Goal: Information Seeking & Learning: Learn about a topic

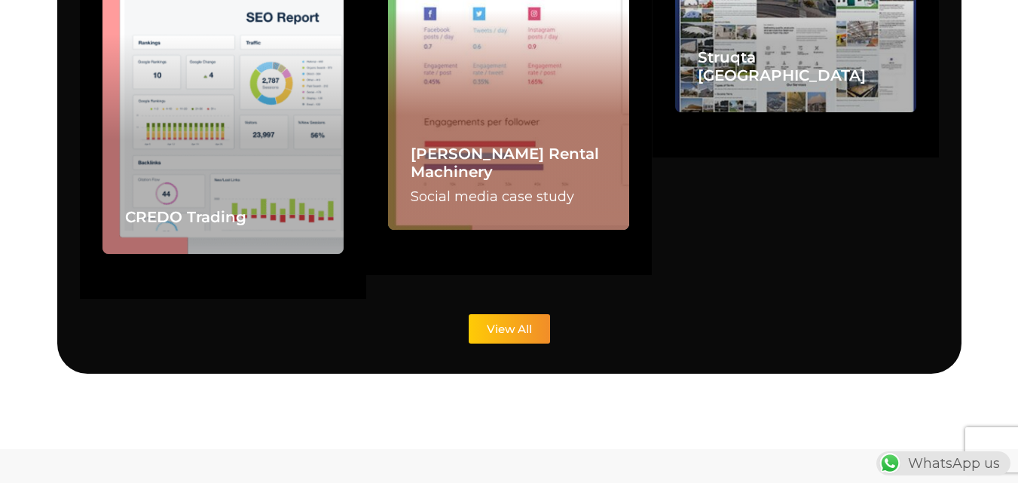
scroll to position [3694, 0]
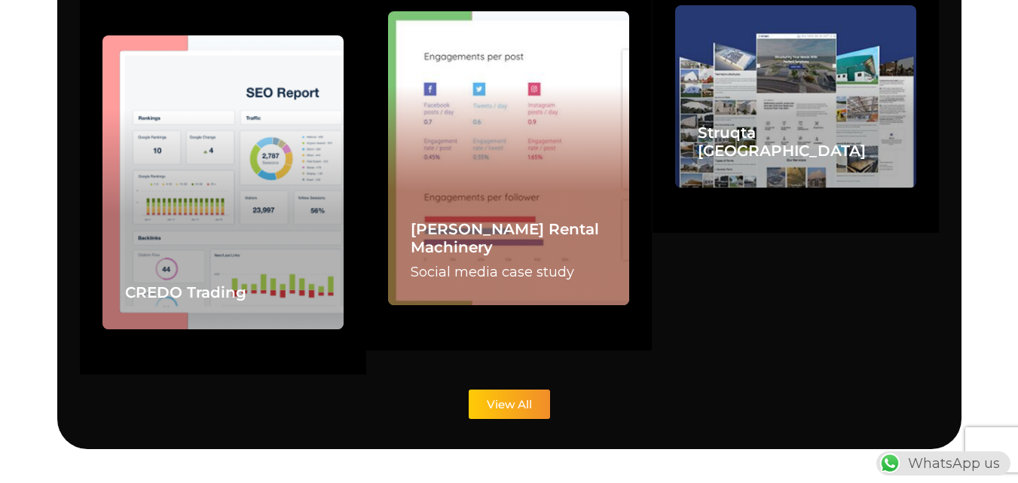
click at [504, 151] on div "Jarjour Rental Machinery Social media case study" at bounding box center [508, 157] width 241 height 293
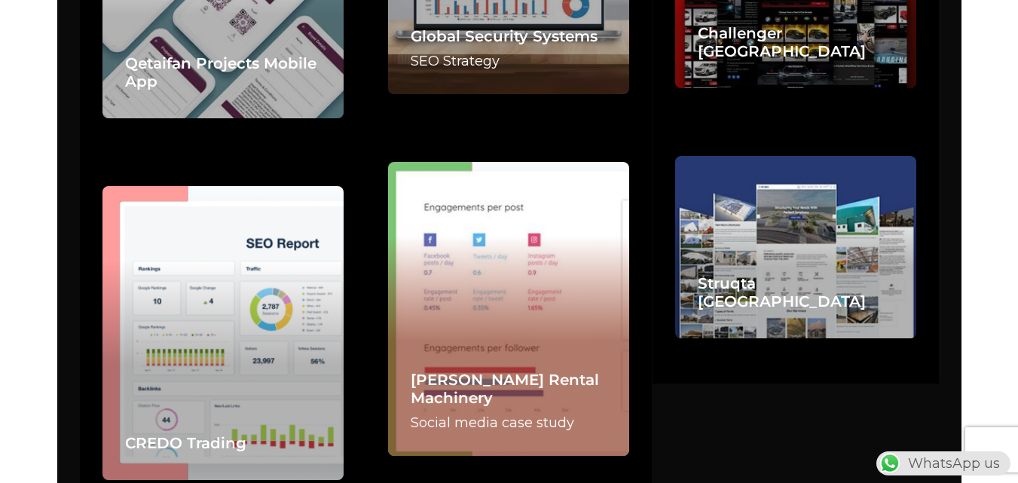
scroll to position [3845, 0]
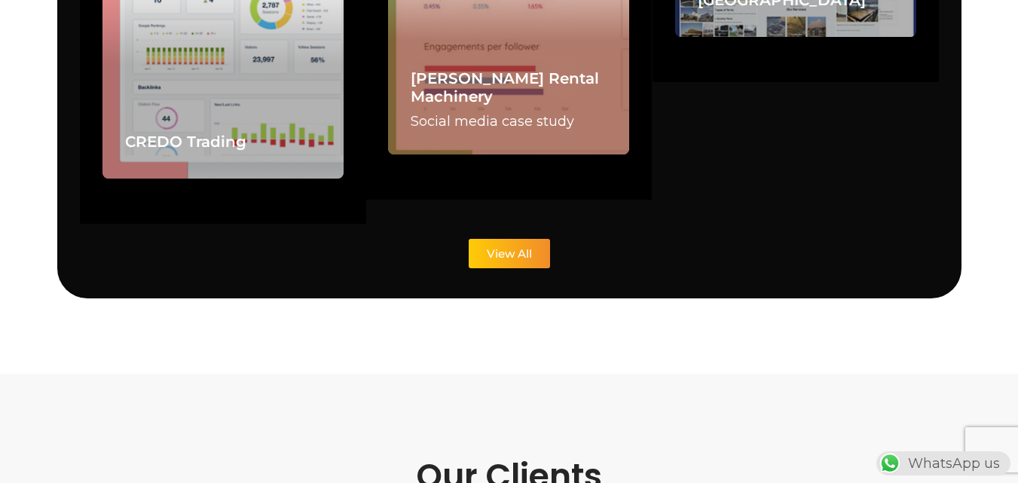
click at [509, 111] on p "Social media case study" at bounding box center [509, 121] width 196 height 21
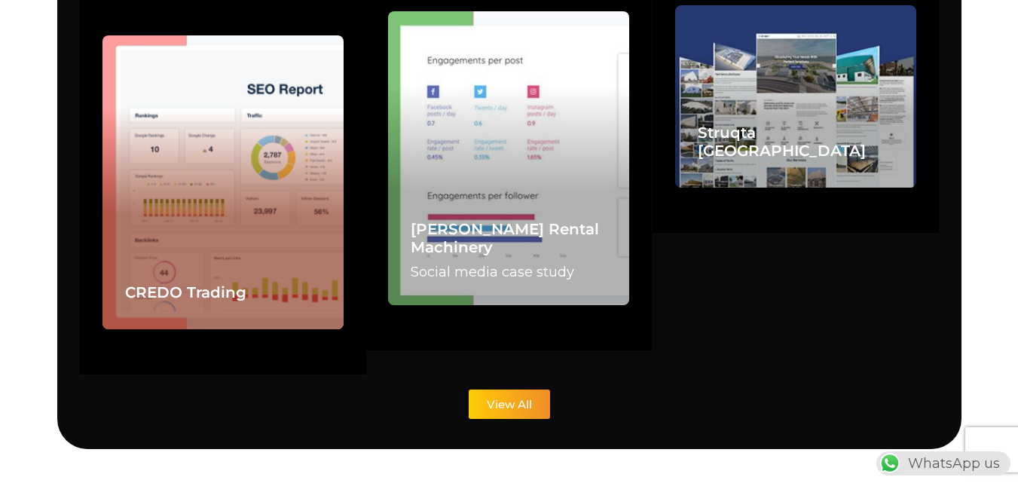
scroll to position [0, 0]
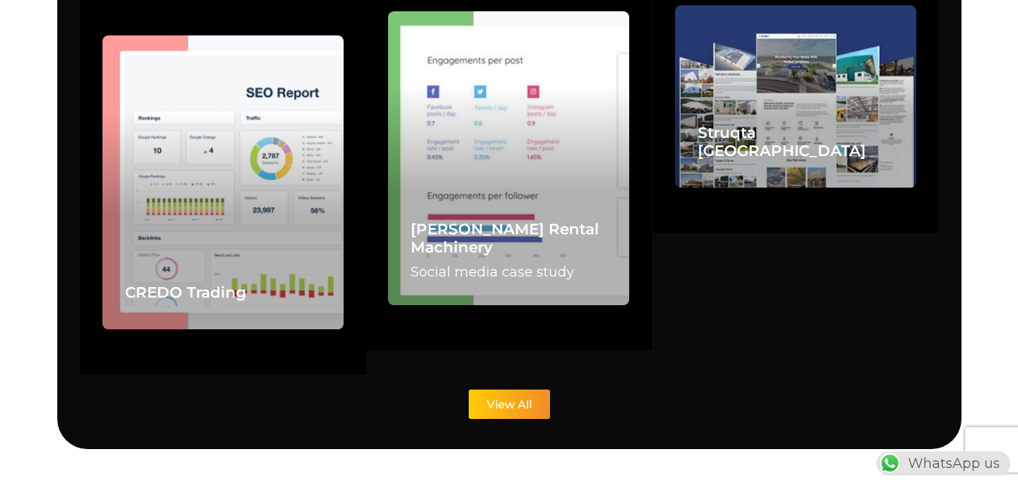
click at [510, 390] on link "View All" at bounding box center [509, 404] width 81 height 29
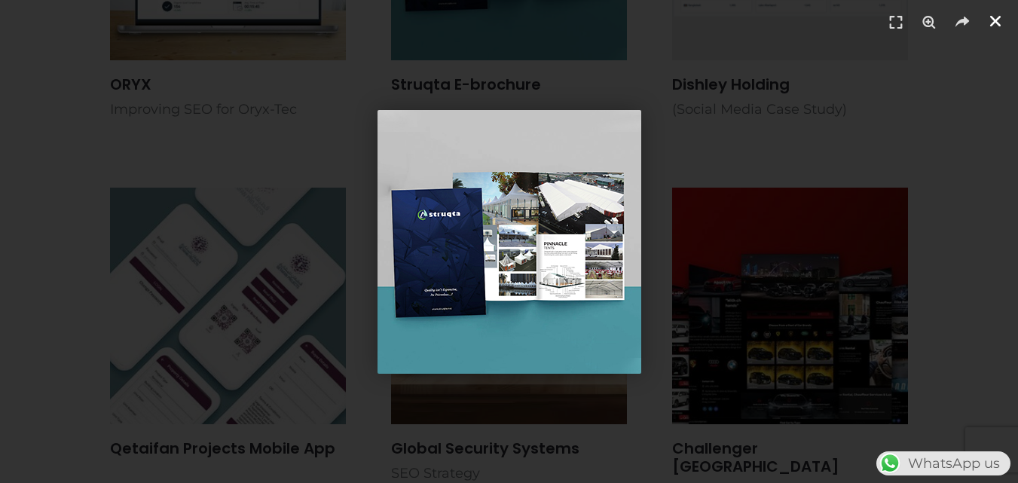
click at [991, 25] on icon "Close (Esc)" at bounding box center [995, 21] width 15 height 15
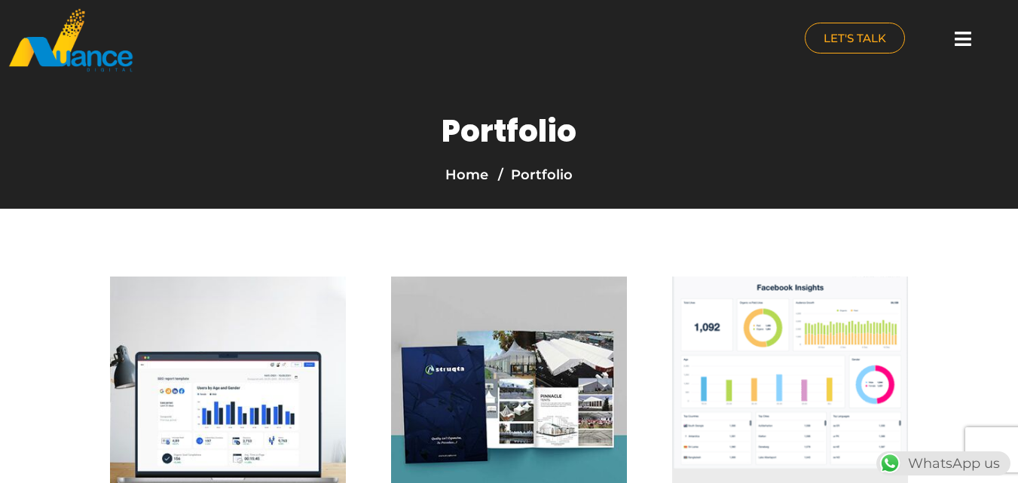
click at [966, 35] on icon at bounding box center [963, 38] width 17 height 19
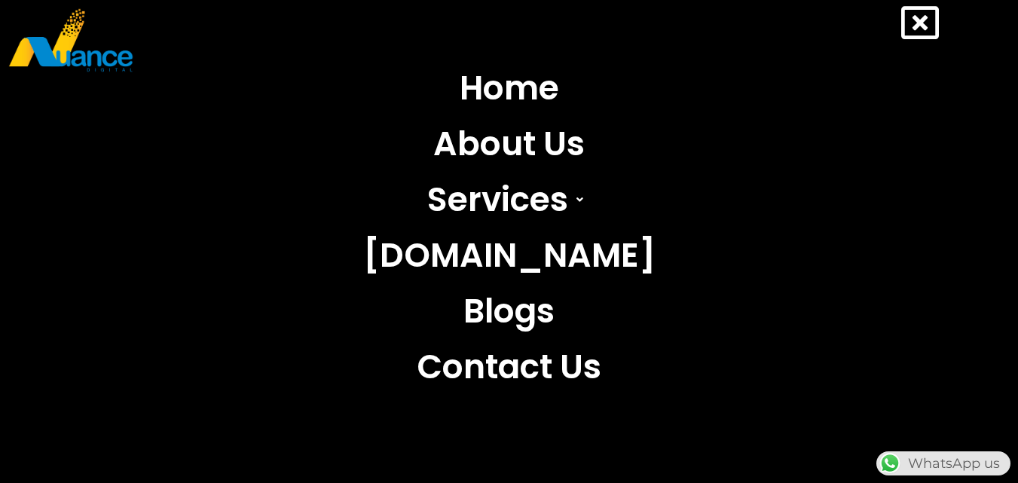
click at [918, 21] on icon at bounding box center [921, 23] width 38 height 38
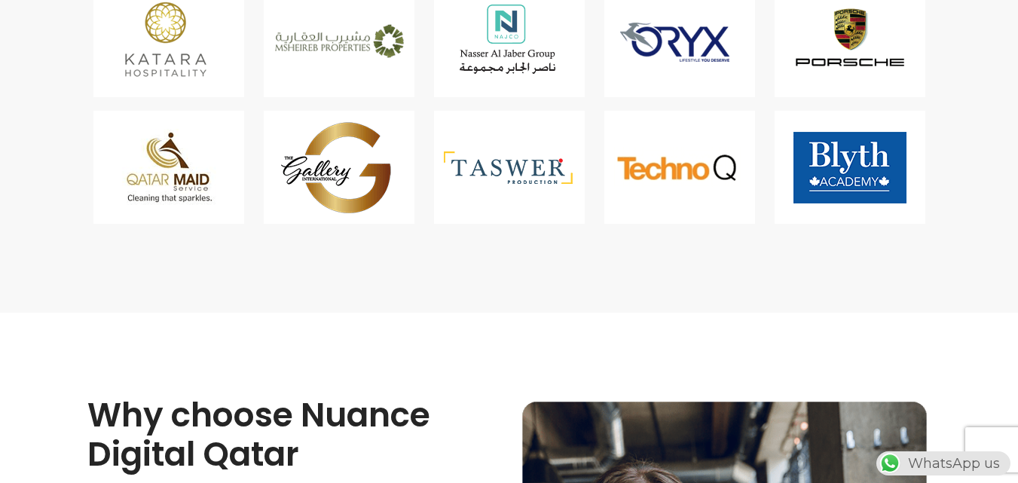
scroll to position [4749, 0]
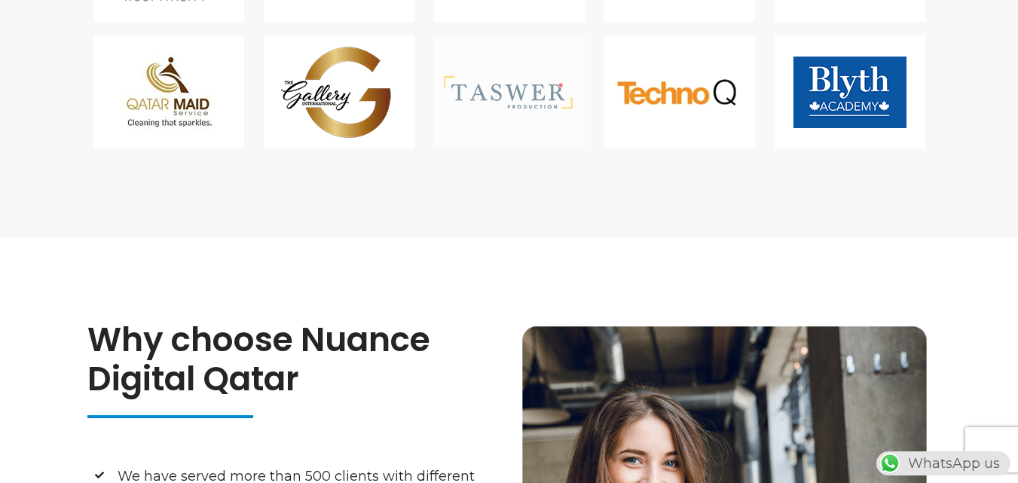
click at [492, 95] on img at bounding box center [509, 91] width 151 height 113
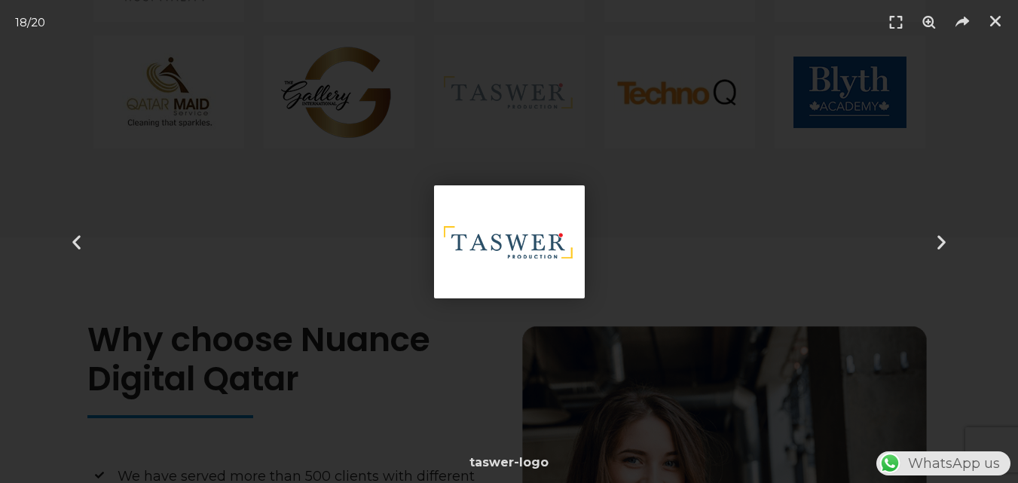
scroll to position [0, 0]
click at [1004, 20] on link "Close (Esc)" at bounding box center [996, 21] width 23 height 23
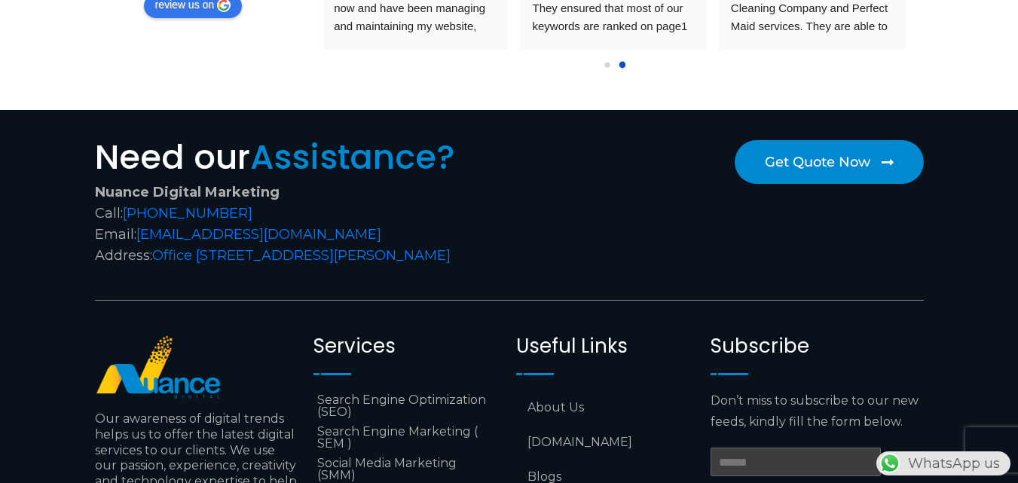
scroll to position [5654, 0]
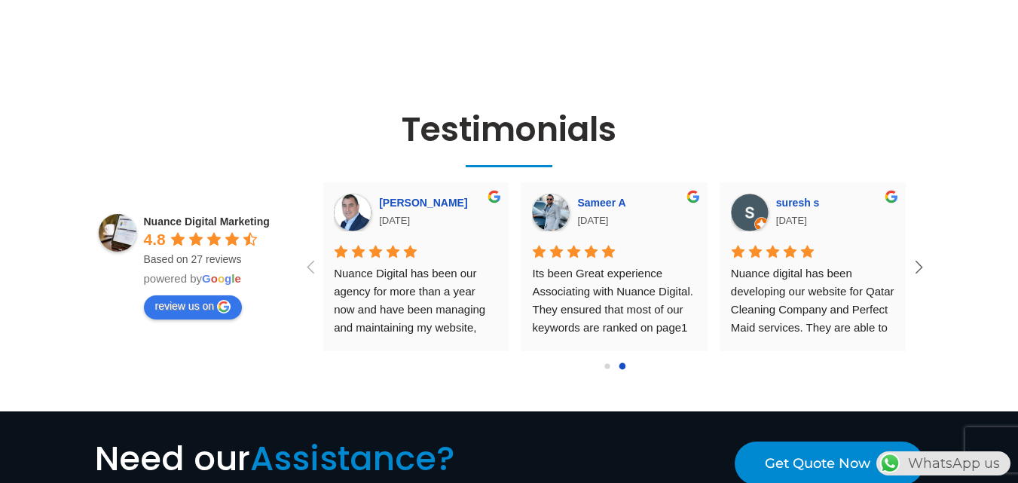
click at [909, 255] on icon at bounding box center [919, 267] width 25 height 25
click at [921, 260] on icon at bounding box center [919, 266] width 8 height 13
click at [610, 363] on div at bounding box center [607, 365] width 5 height 5
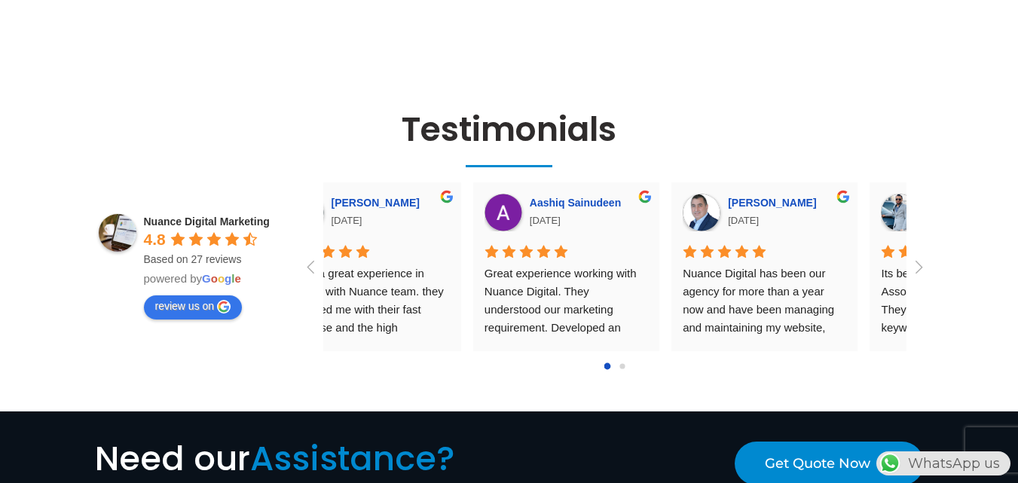
scroll to position [0, 0]
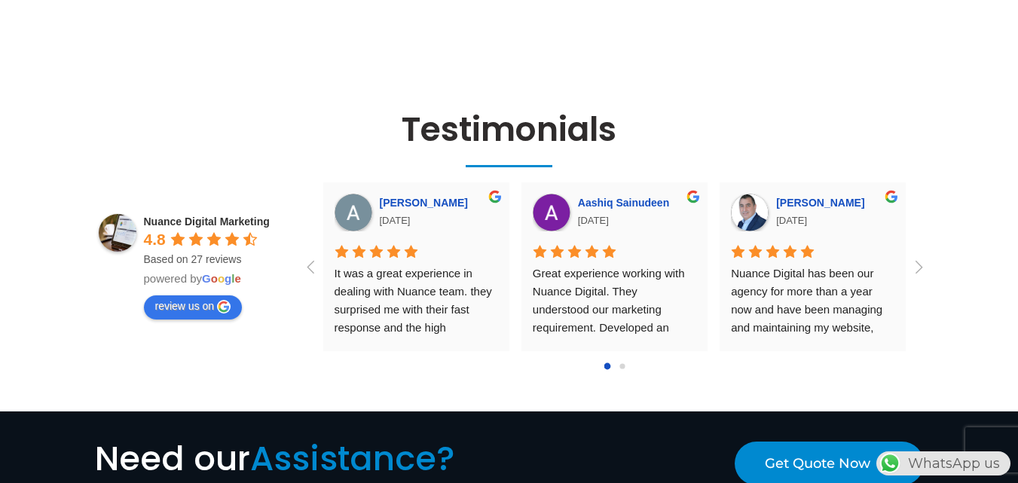
click at [610, 363] on div at bounding box center [607, 366] width 7 height 7
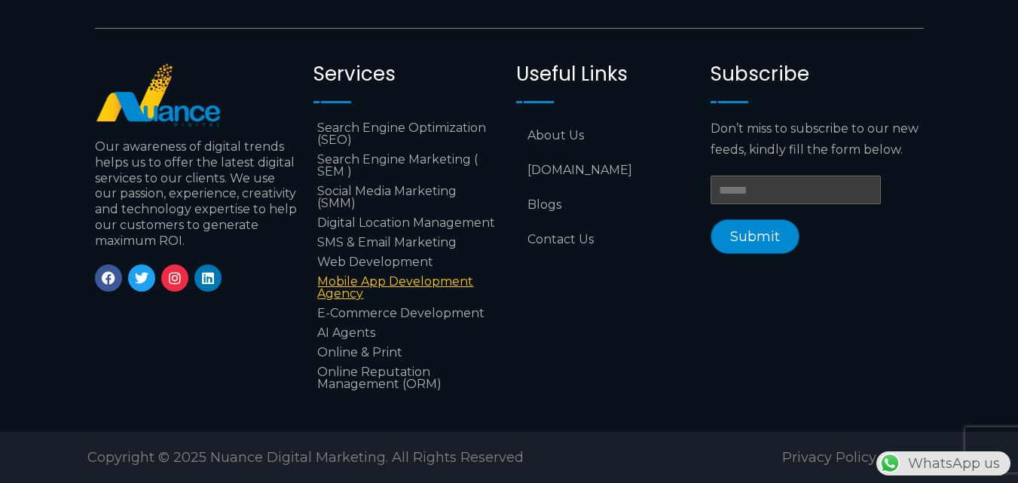
scroll to position [0, 397]
click at [632, 317] on div "Useful Links Menu About Us Localorm.com Blogs Contact Us" at bounding box center [606, 228] width 194 height 347
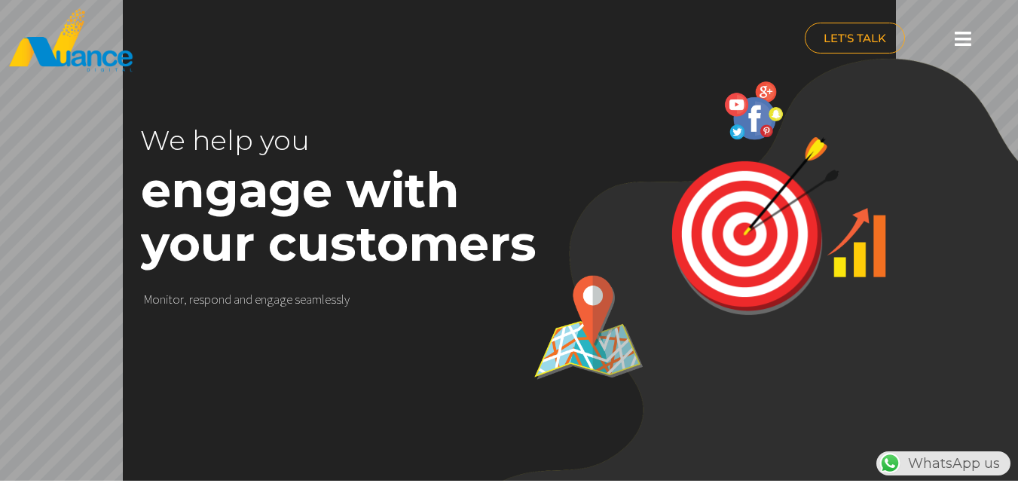
scroll to position [0, 0]
